Goal: Task Accomplishment & Management: Manage account settings

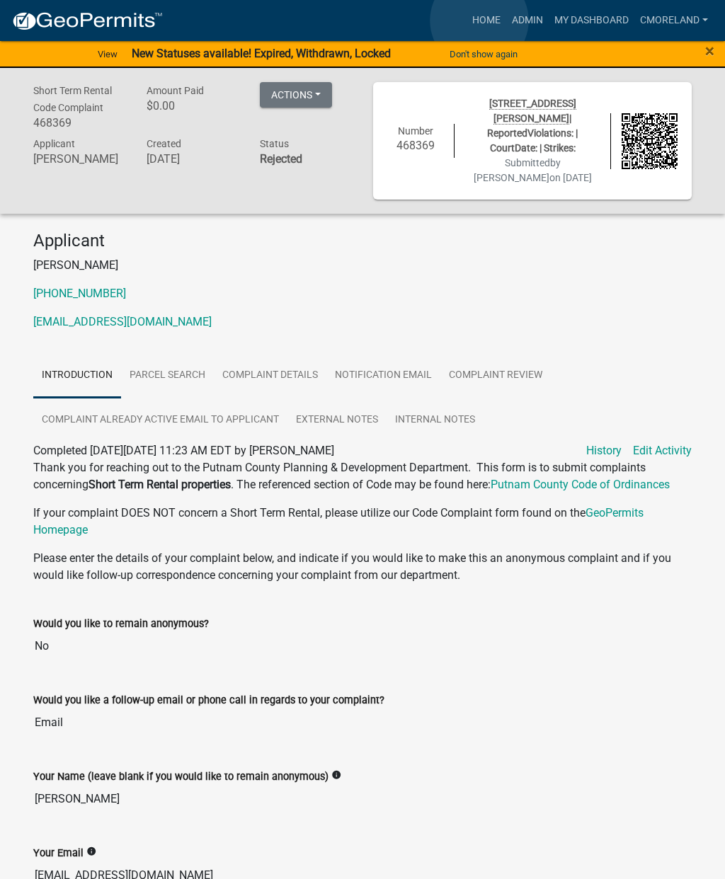
click at [479, 21] on link "Home" at bounding box center [487, 20] width 40 height 27
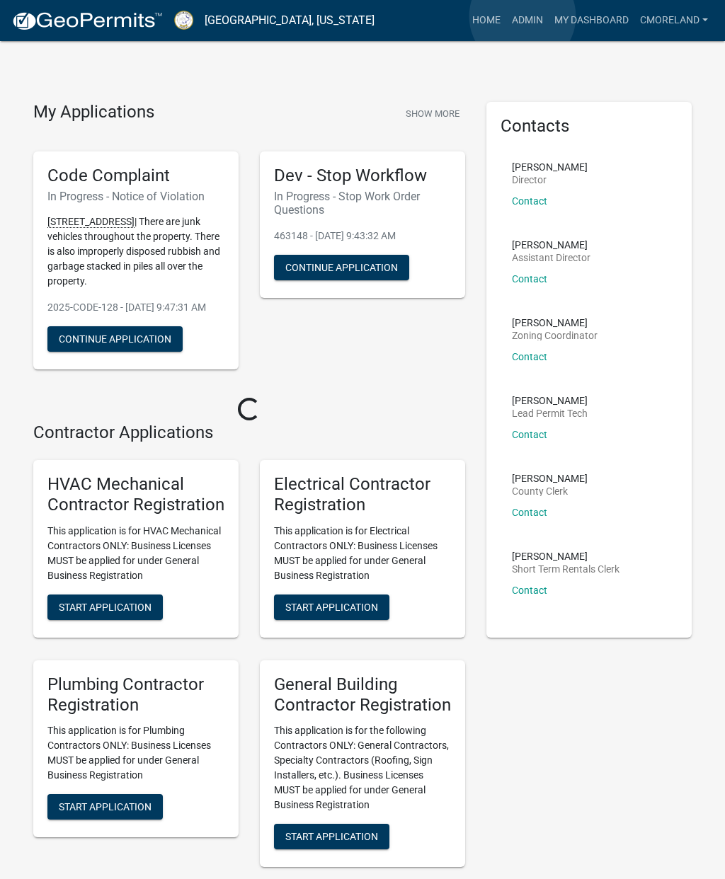
click at [523, 17] on link "Admin" at bounding box center [527, 20] width 42 height 27
click at [527, 21] on link "Admin" at bounding box center [527, 20] width 42 height 27
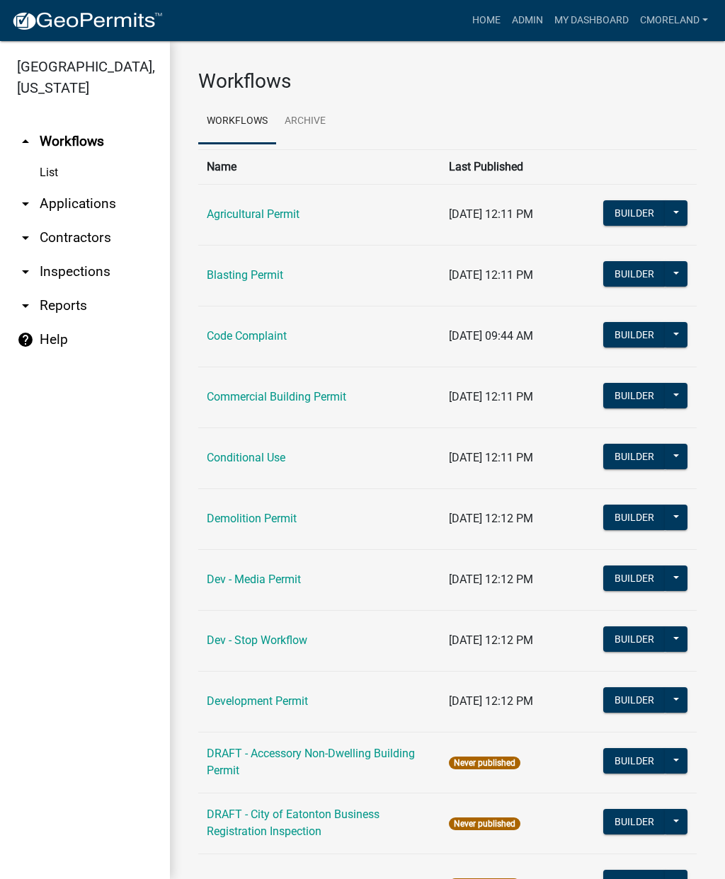
click at [107, 273] on link "arrow_drop_down Inspections" at bounding box center [85, 272] width 170 height 34
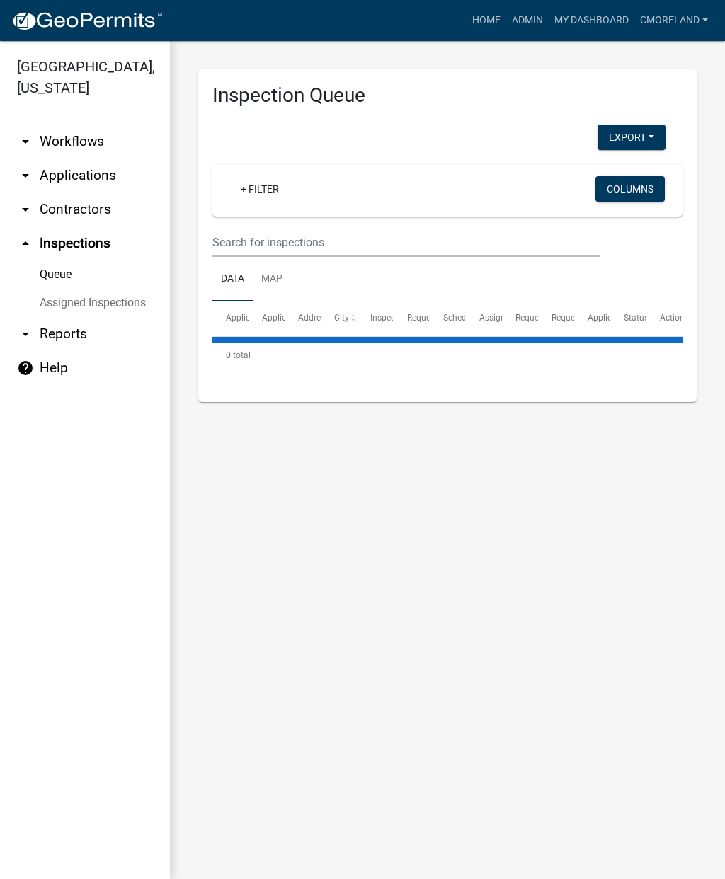
select select "2: 50"
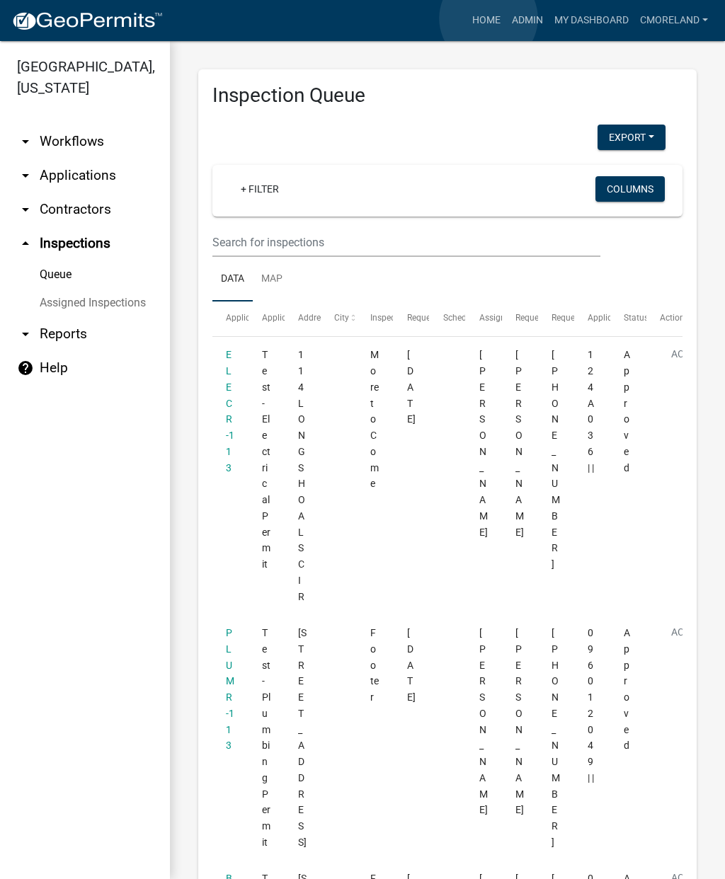
click at [489, 18] on link "Home" at bounding box center [487, 20] width 40 height 27
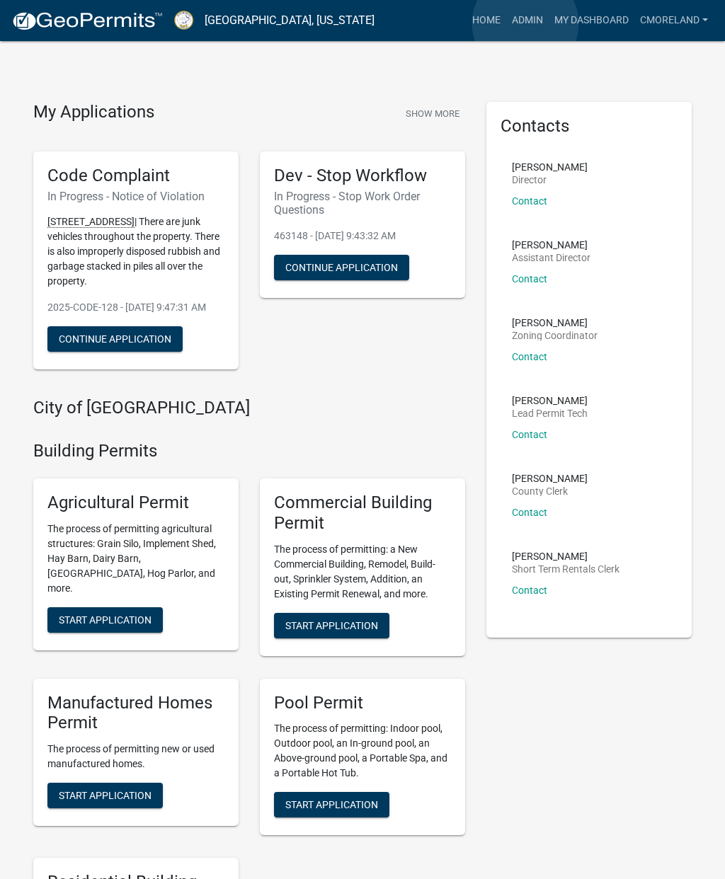
click at [526, 24] on link "Admin" at bounding box center [527, 20] width 42 height 27
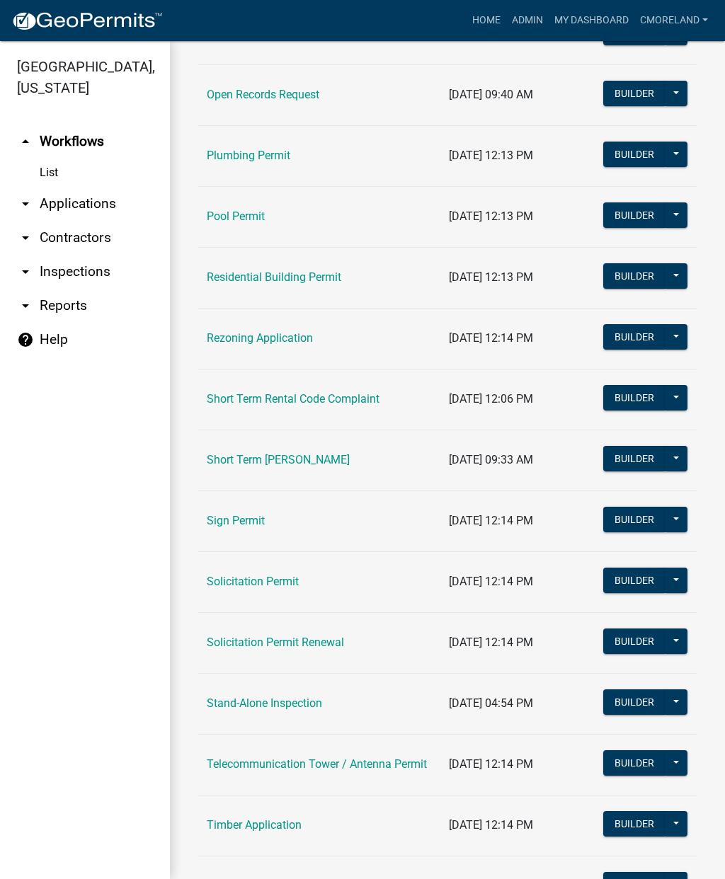
scroll to position [1523, 0]
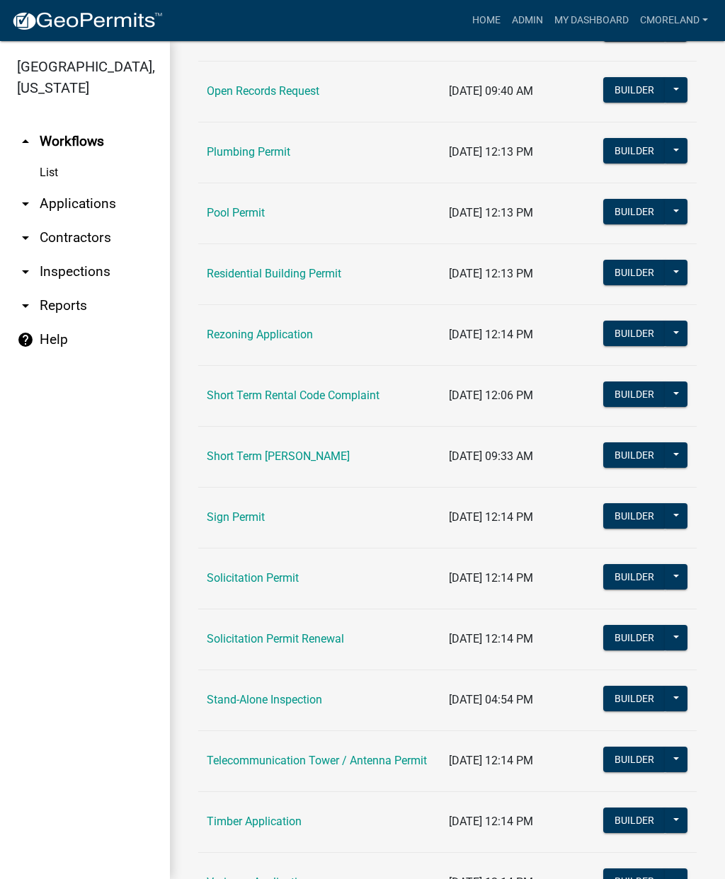
click at [345, 398] on link "Short Term Rental Code Complaint" at bounding box center [293, 395] width 173 height 13
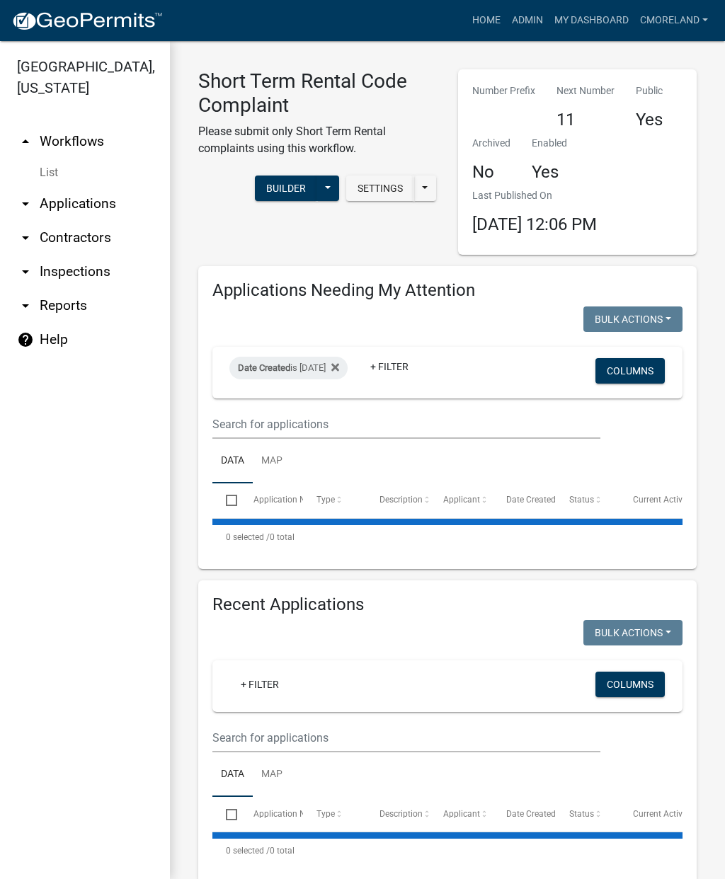
select select "2: 50"
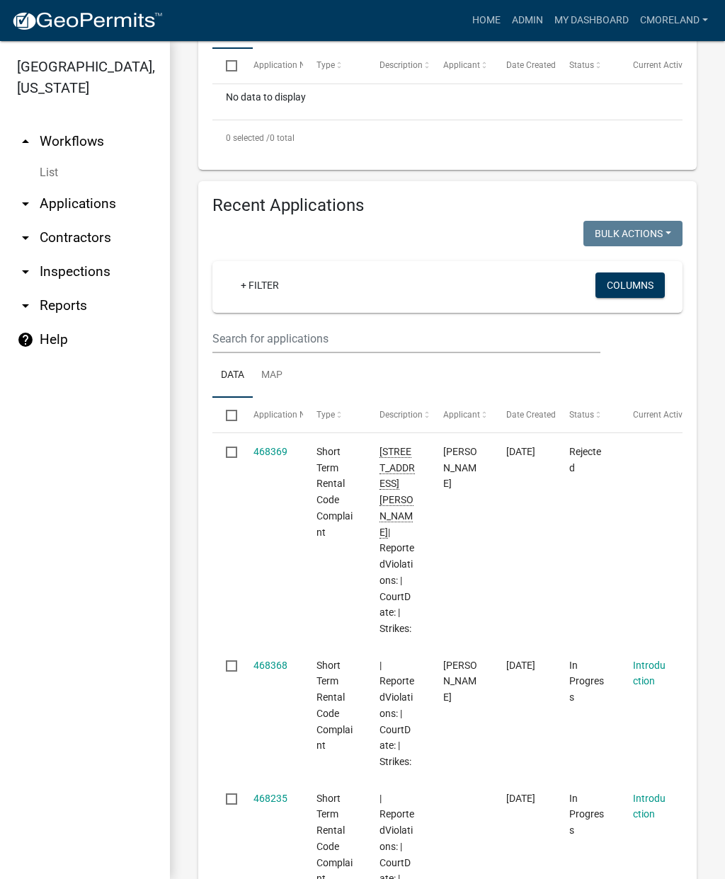
scroll to position [447, 0]
